Goal: Understand process/instructions

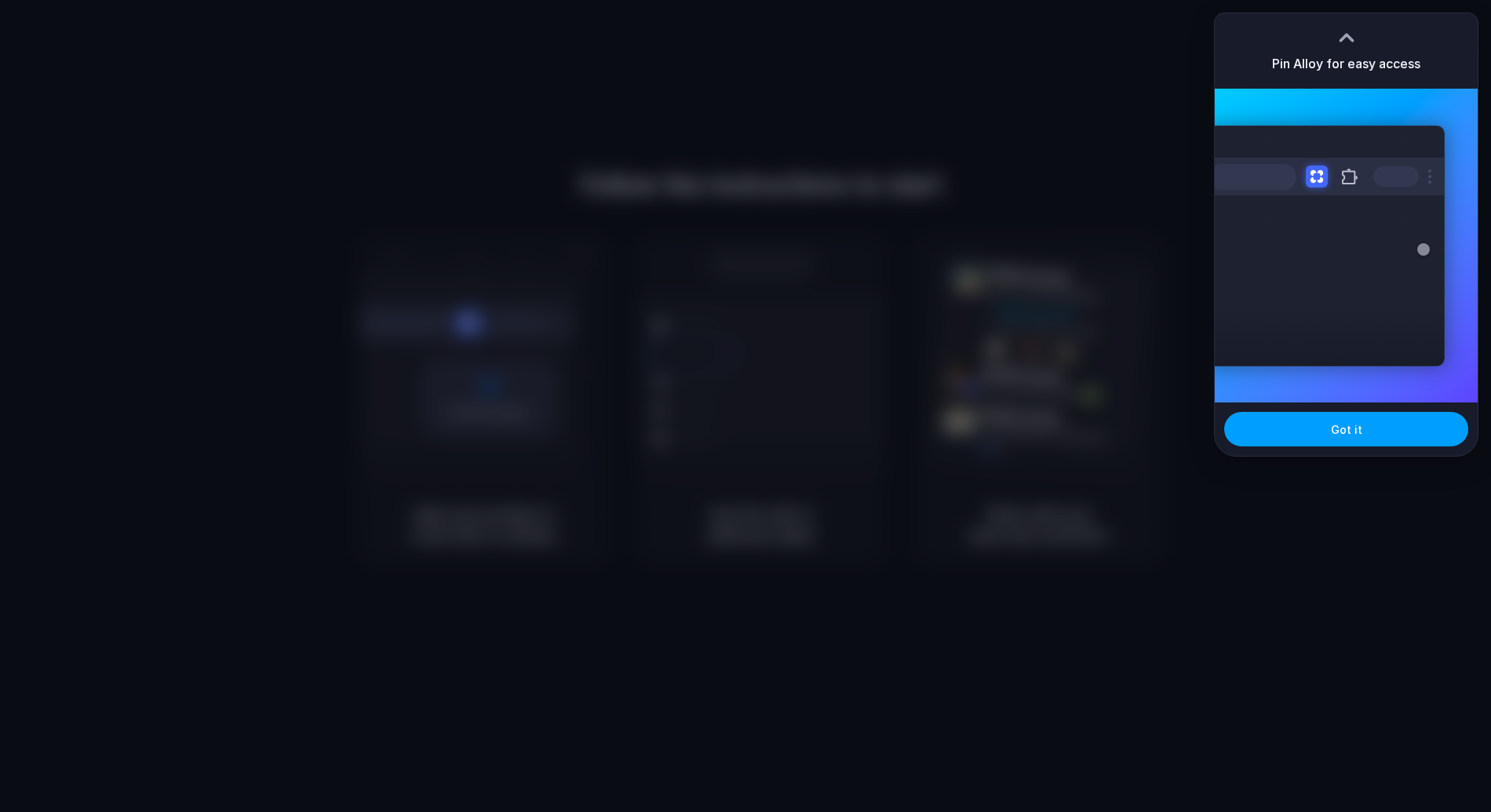
click at [1362, 431] on button "Got it" at bounding box center [1346, 429] width 244 height 35
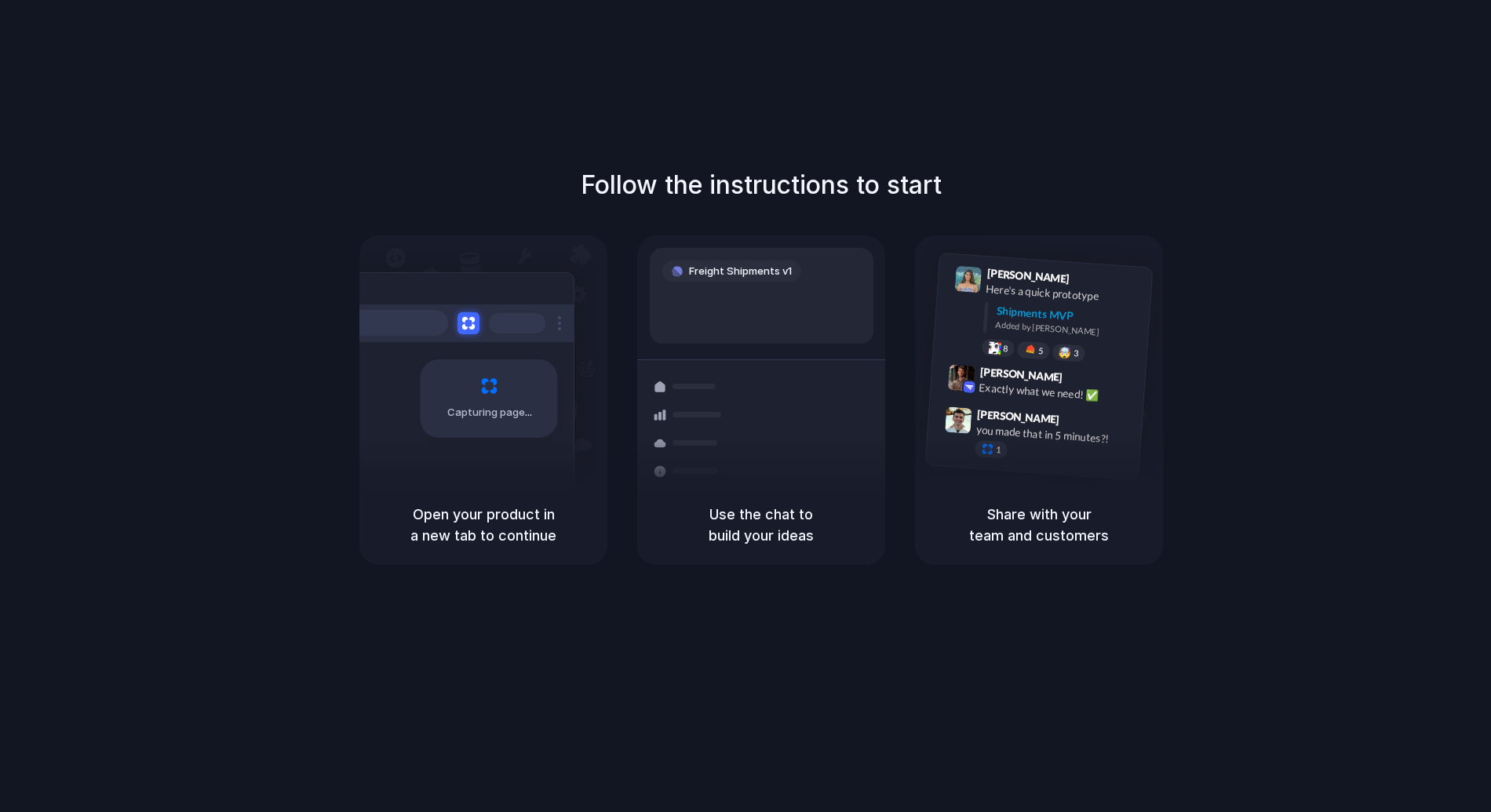
click at [804, 217] on div "Follow the instructions to start Capturing page Open your product in a new tab …" at bounding box center [761, 365] width 1491 height 398
